Goal: Contribute content: Contribute content

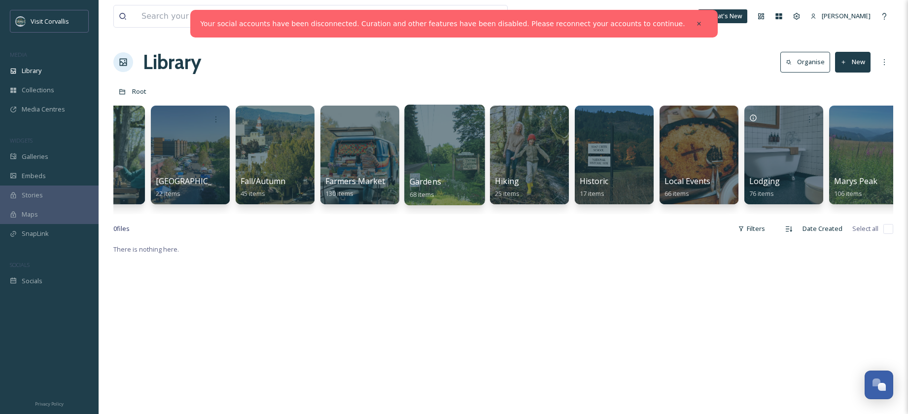
scroll to position [0, 1357]
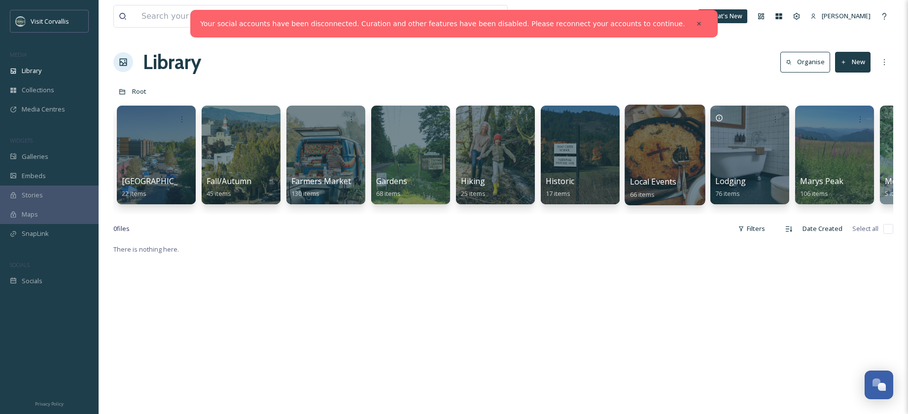
click at [651, 152] on div at bounding box center [665, 155] width 80 height 101
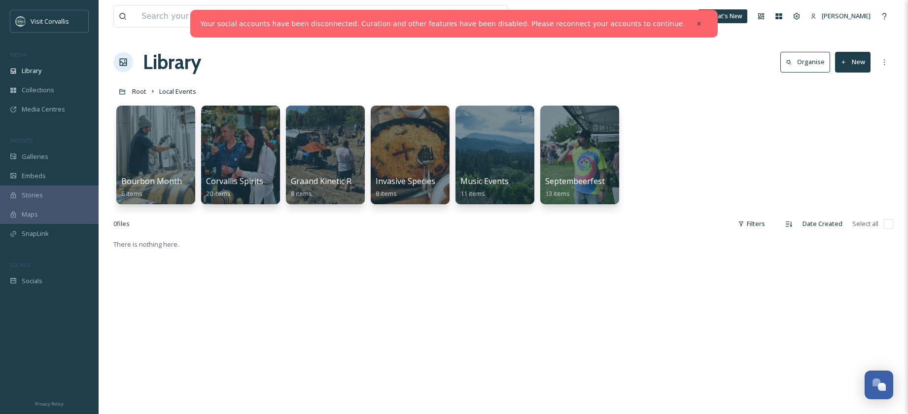
click at [858, 60] on button "New" at bounding box center [853, 62] width 36 height 20
click at [849, 117] on div "Folder" at bounding box center [843, 123] width 56 height 19
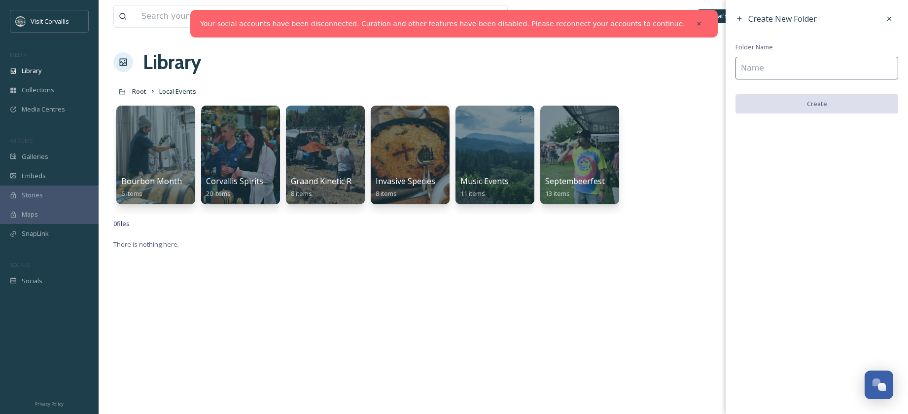
click at [773, 72] on input at bounding box center [817, 68] width 163 height 23
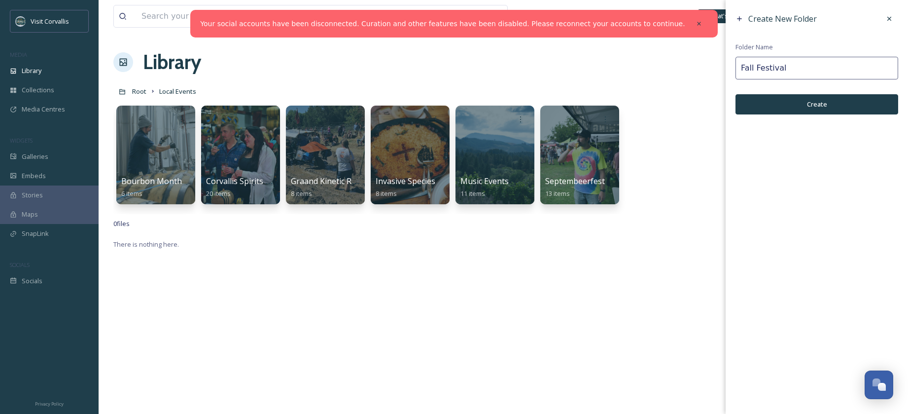
type input "Fall Festival"
click at [814, 108] on button "Create" at bounding box center [817, 104] width 163 height 20
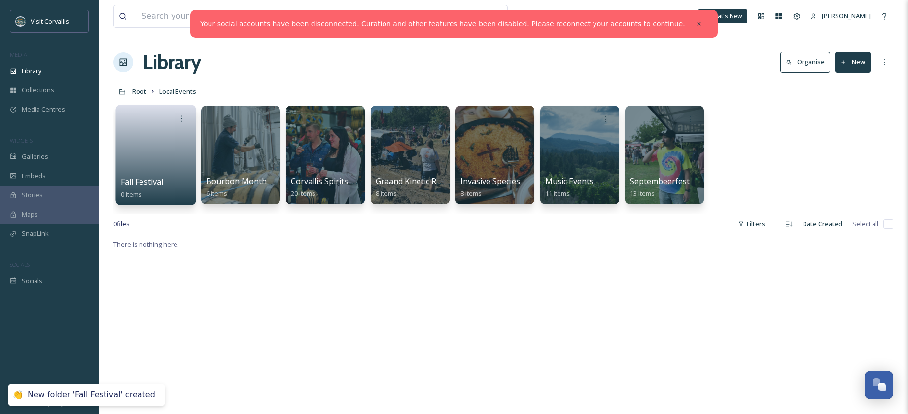
click at [155, 136] on link at bounding box center [156, 152] width 71 height 48
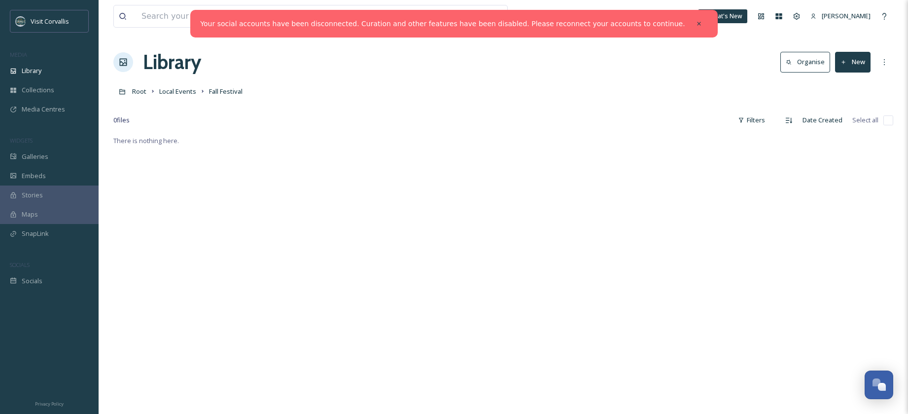
click at [856, 53] on button "New" at bounding box center [853, 62] width 36 height 20
click at [849, 85] on span "File Upload" at bounding box center [848, 84] width 33 height 9
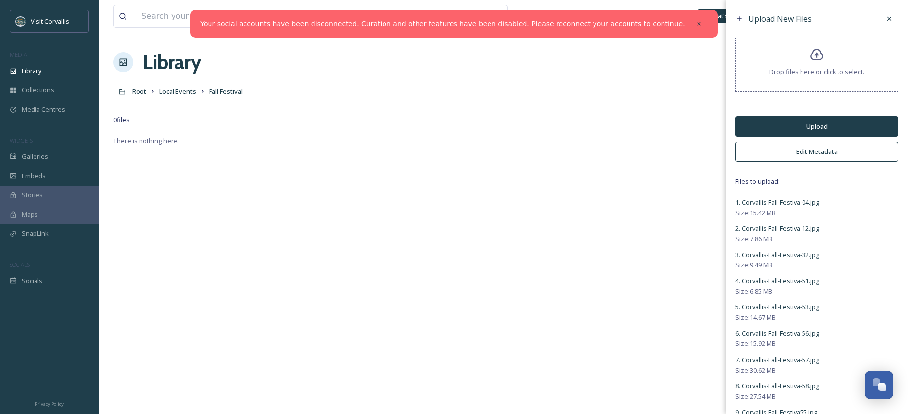
click at [811, 152] on button "Edit Metadata" at bounding box center [817, 152] width 163 height 20
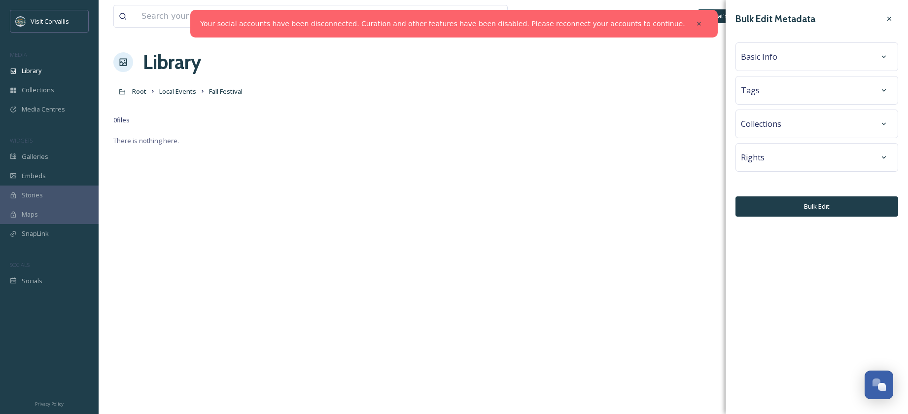
click at [775, 65] on div "Basic Info" at bounding box center [817, 57] width 152 height 18
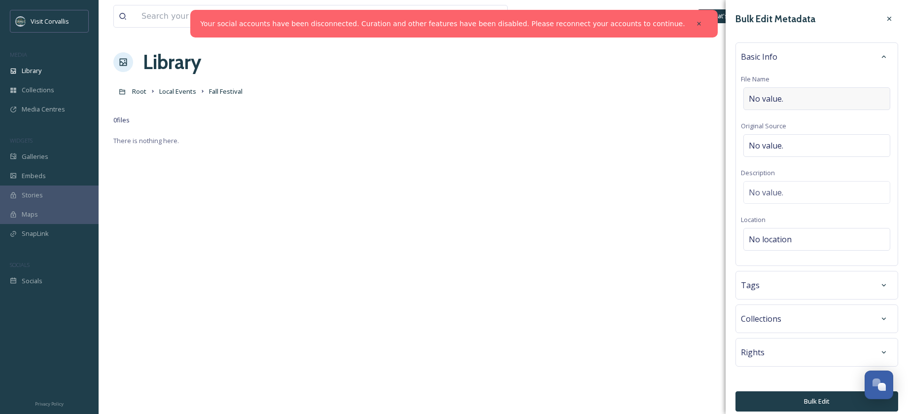
click at [765, 94] on span "No value." at bounding box center [766, 99] width 35 height 12
click at [781, 99] on input "Corvallis-Fall-Festiva" at bounding box center [817, 98] width 152 height 23
type input "Corvallis Fall Festival"
click at [773, 137] on div "No value." at bounding box center [817, 145] width 147 height 23
click at [775, 182] on div "No value." at bounding box center [817, 190] width 147 height 23
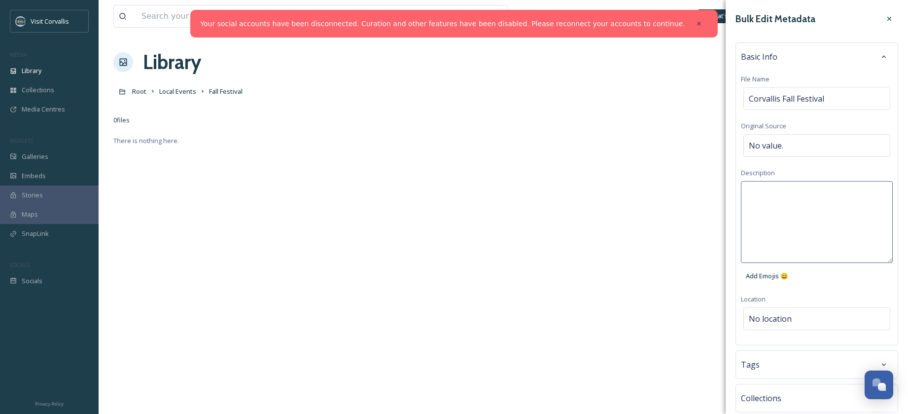
click at [773, 195] on textarea at bounding box center [817, 222] width 152 height 82
paste textarea "Corvallis-Fall-Festiva"
click at [782, 191] on textarea "Corvallis-Fall-Festiva" at bounding box center [817, 222] width 152 height 82
paste textarea "The Corvallis Fall Festival is renowned throughout the [GEOGRAPHIC_DATA] and we…"
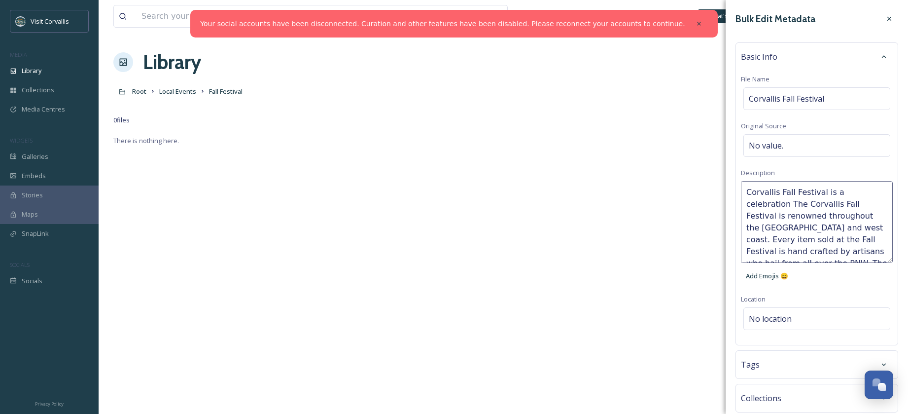
drag, startPoint x: 748, startPoint y: 204, endPoint x: 841, endPoint y: 239, distance: 99.1
click at [841, 239] on textarea "Corvallis Fall Festival is a celebration The Corvallis Fall Festival is renowne…" at bounding box center [817, 222] width 152 height 82
click at [752, 215] on textarea "Corvallis Fall Festival is a celebration of artisans who hail from all over the…" at bounding box center [817, 222] width 152 height 82
drag, startPoint x: 829, startPoint y: 219, endPoint x: 856, endPoint y: 228, distance: 28.5
click at [856, 228] on textarea "Corvallis Fall Festival is a celebration of artisans who hail from all over the…" at bounding box center [817, 222] width 152 height 82
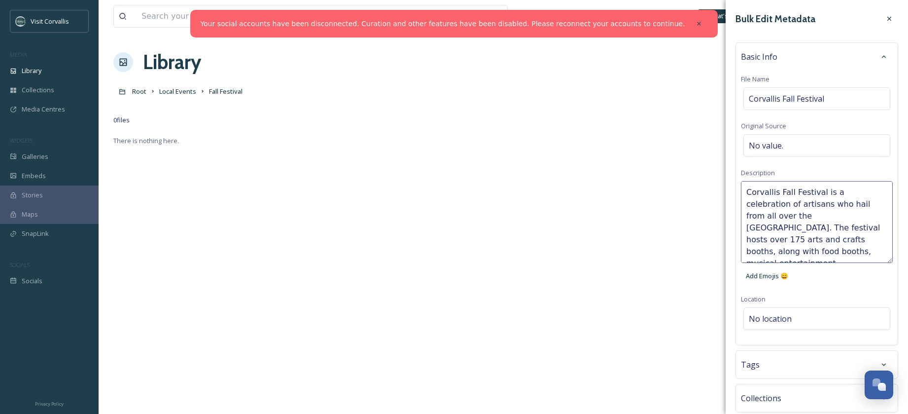
click at [856, 228] on textarea "Corvallis Fall Festival is a celebration of artisans who hail from all over the…" at bounding box center [817, 222] width 152 height 82
click at [831, 251] on textarea "Corvallis Fall Festival is a celebration of artisans who hail from all over the…" at bounding box center [817, 222] width 152 height 82
type textarea "Corvallis Fall Festival is a celebration of artisans who hail from all over the…"
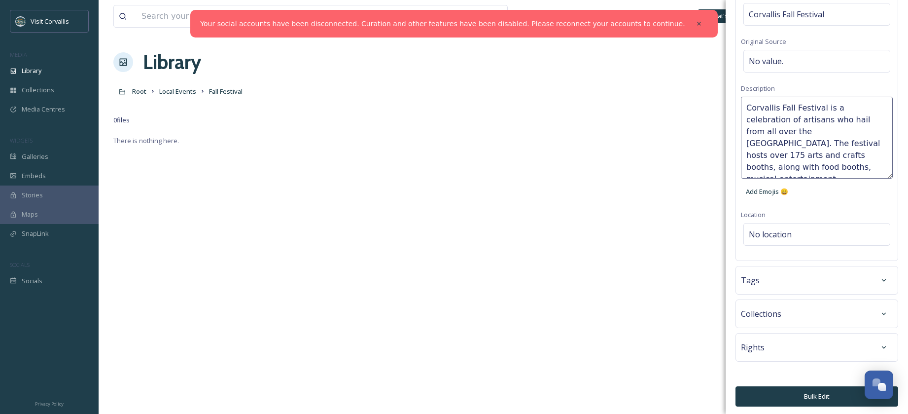
click at [826, 276] on div "Tags" at bounding box center [817, 280] width 152 height 18
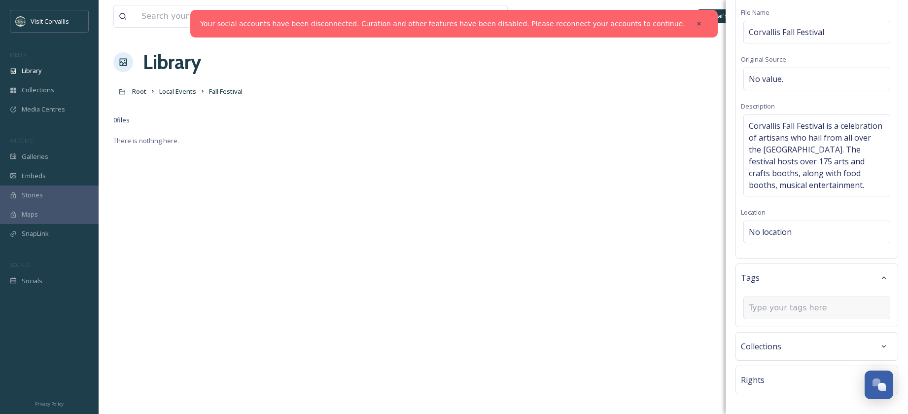
click at [780, 305] on input at bounding box center [798, 308] width 99 height 12
type input "fall festival"
click at [784, 332] on span "Create " fall festival "" at bounding box center [779, 330] width 59 height 9
click at [781, 328] on input at bounding box center [798, 328] width 99 height 12
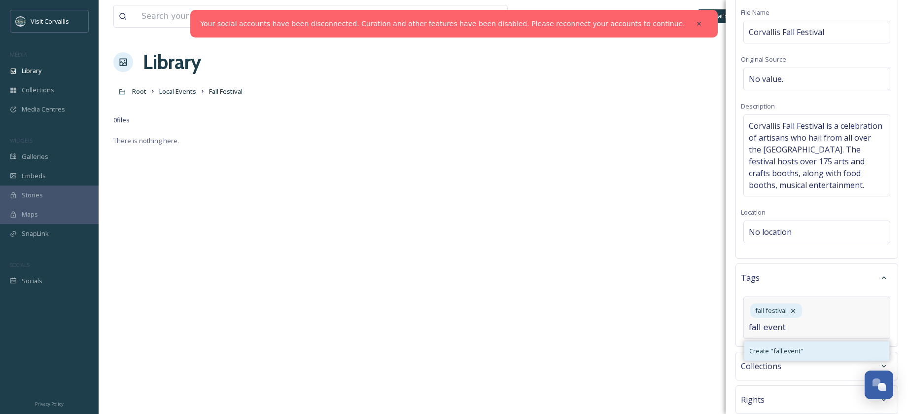
type input "fall event"
click at [786, 350] on span "Create " fall event "" at bounding box center [777, 350] width 54 height 9
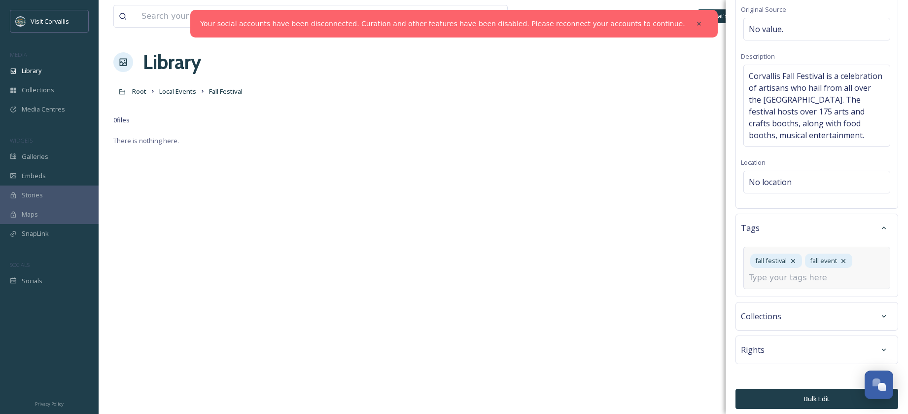
scroll to position [121, 0]
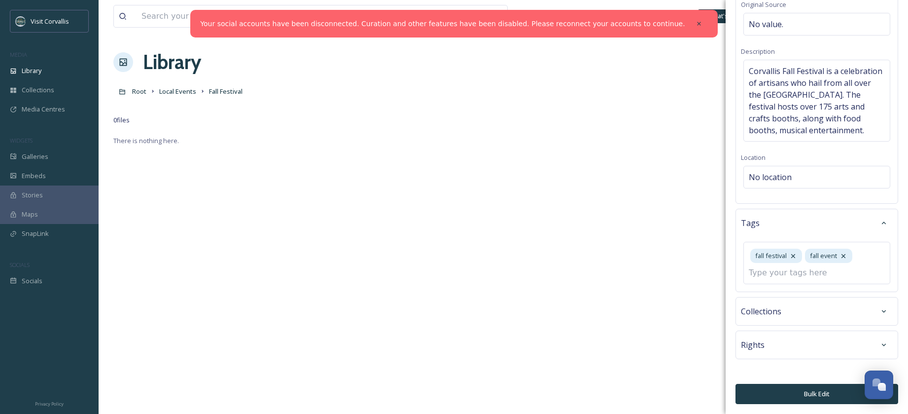
click at [805, 395] on button "Bulk Edit" at bounding box center [817, 394] width 163 height 20
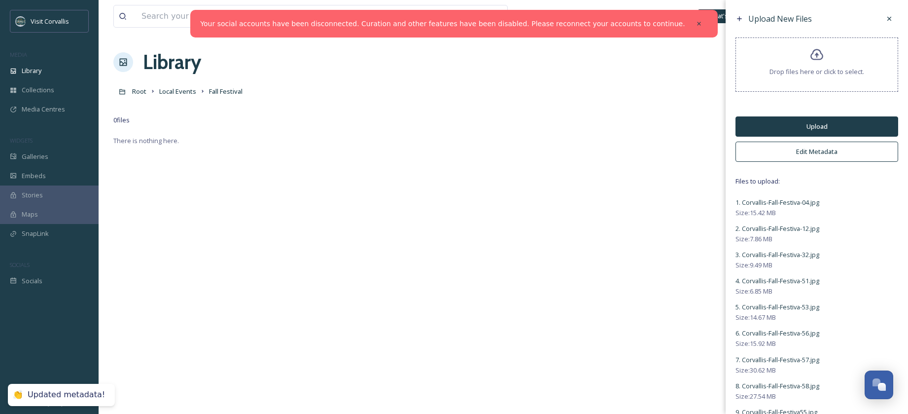
click at [769, 123] on button "Upload" at bounding box center [817, 126] width 163 height 20
